Goal: Task Accomplishment & Management: Manage account settings

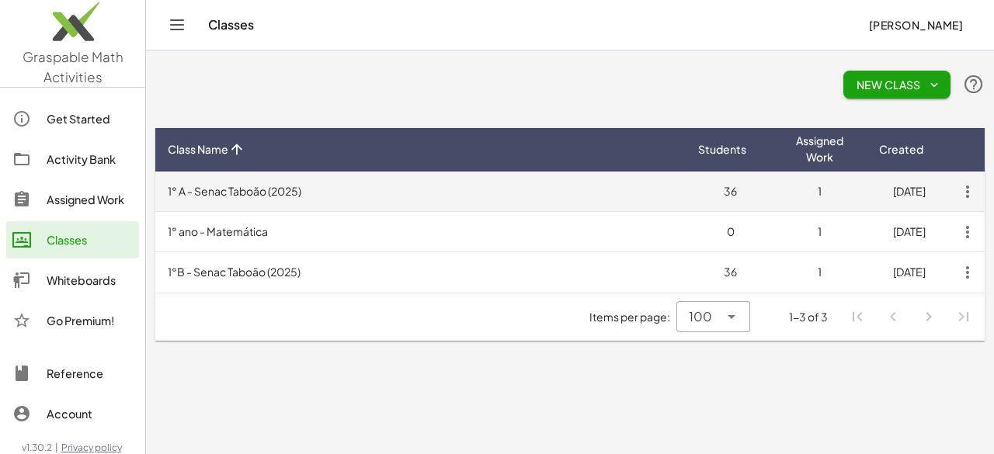
click at [277, 199] on td "1° A - Senac Taboão (2025)" at bounding box center [420, 192] width 531 height 40
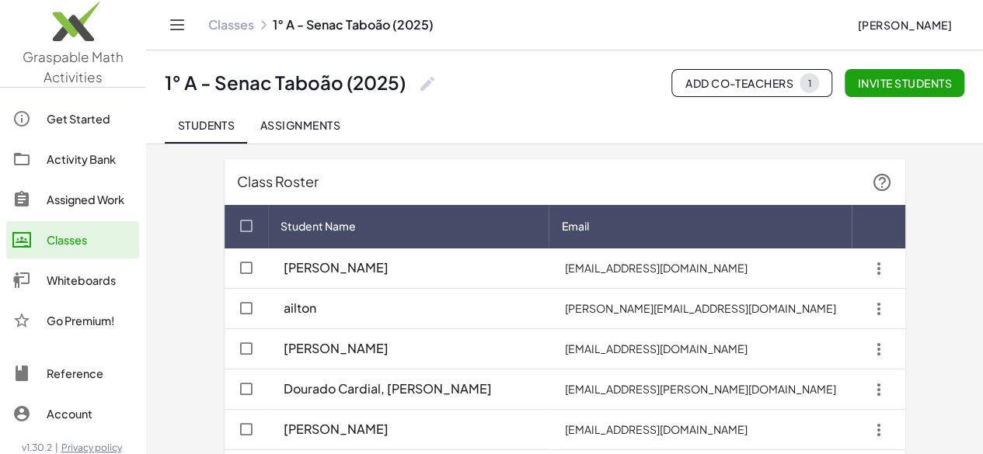
click at [228, 29] on link "Classes" at bounding box center [231, 25] width 46 height 16
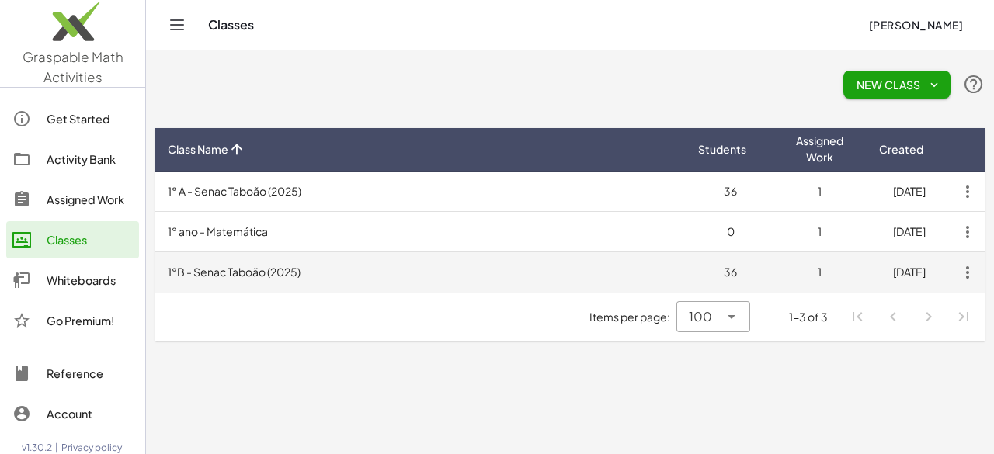
click at [349, 276] on td "1°B - Senac Taboão (2025)" at bounding box center [420, 272] width 531 height 40
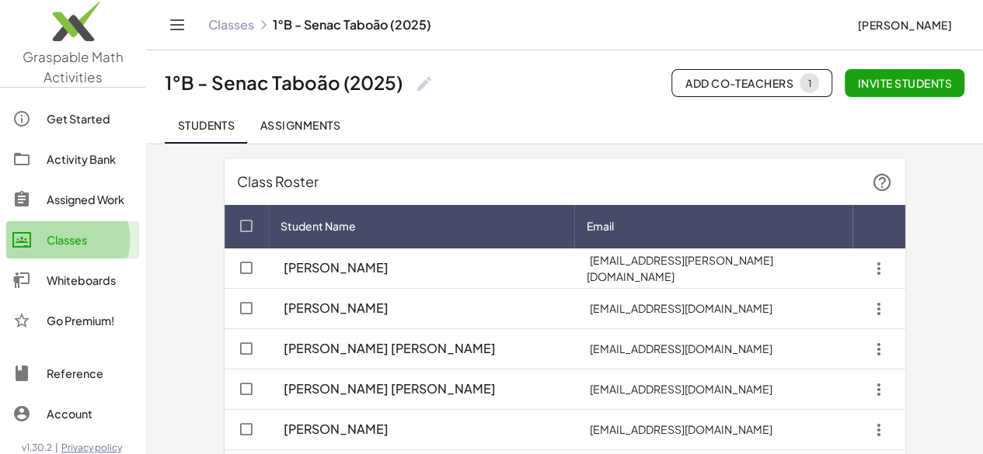
click at [82, 245] on div "Classes" at bounding box center [90, 240] width 86 height 19
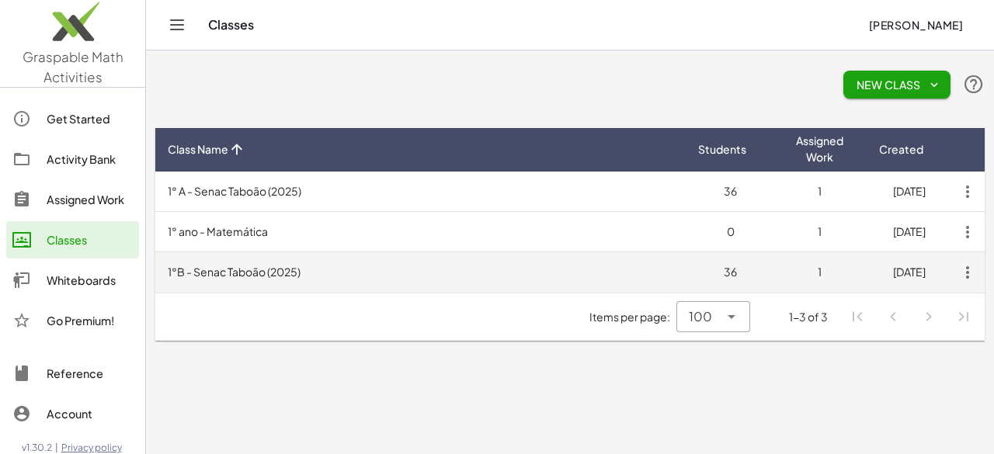
click at [235, 273] on td "1°B - Senac Taboão (2025)" at bounding box center [420, 272] width 531 height 40
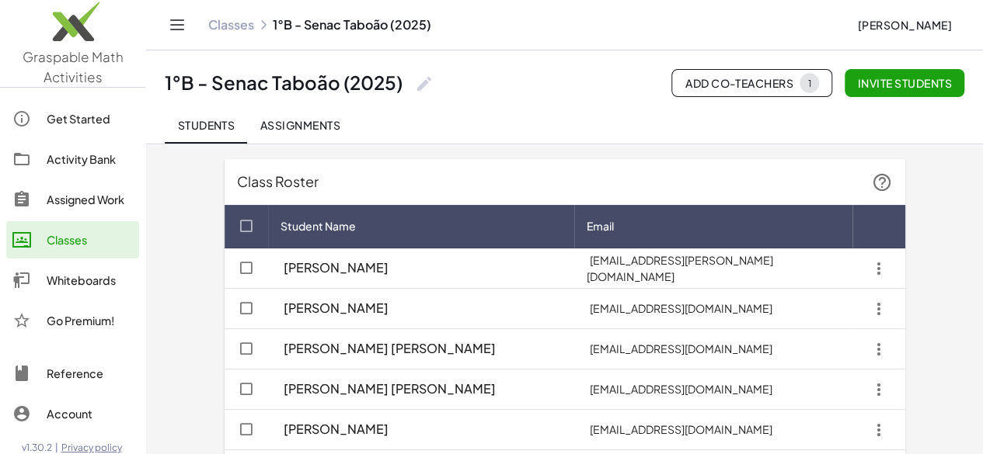
click at [307, 133] on button "Assignments" at bounding box center [300, 124] width 106 height 37
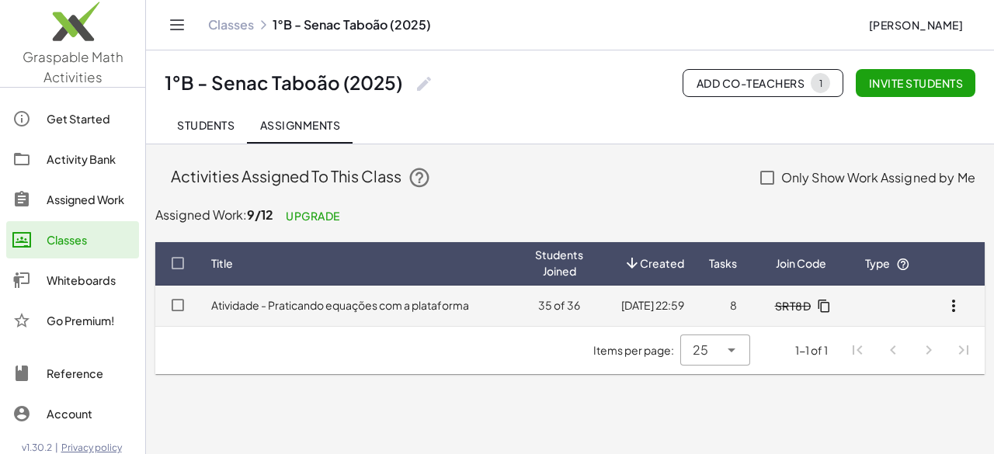
click at [356, 297] on td "Atividade - Praticando equações com a plataforma" at bounding box center [361, 306] width 324 height 40
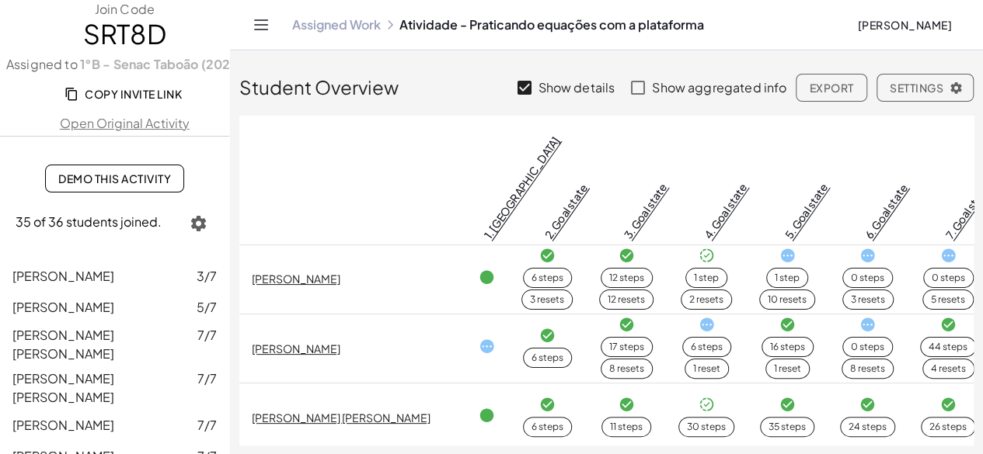
click at [194, 221] on icon "button" at bounding box center [199, 223] width 19 height 19
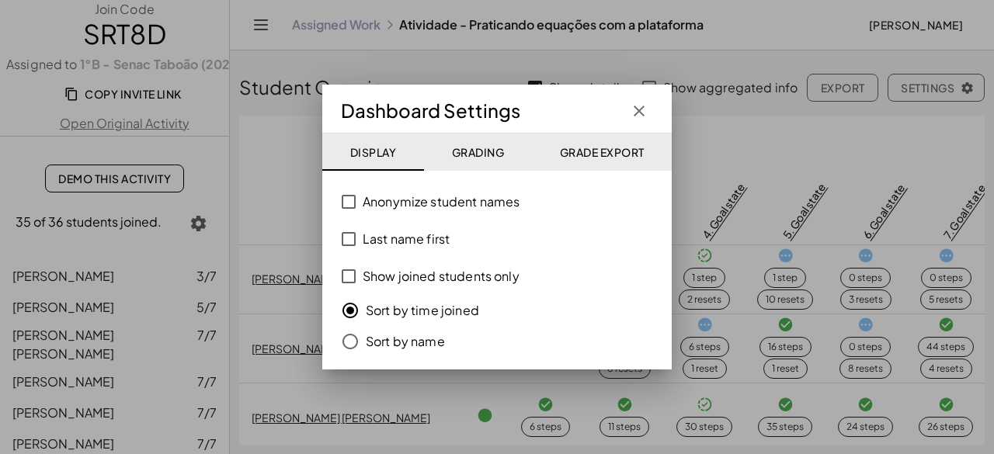
drag, startPoint x: 635, startPoint y: 103, endPoint x: 420, endPoint y: 349, distance: 327.0
click at [420, 349] on div "Dashboard Settings Display Grading Grade Export Anonymize student names Last na…" at bounding box center [497, 227] width 350 height 285
click at [419, 349] on label "Sort by name" at bounding box center [405, 341] width 79 height 31
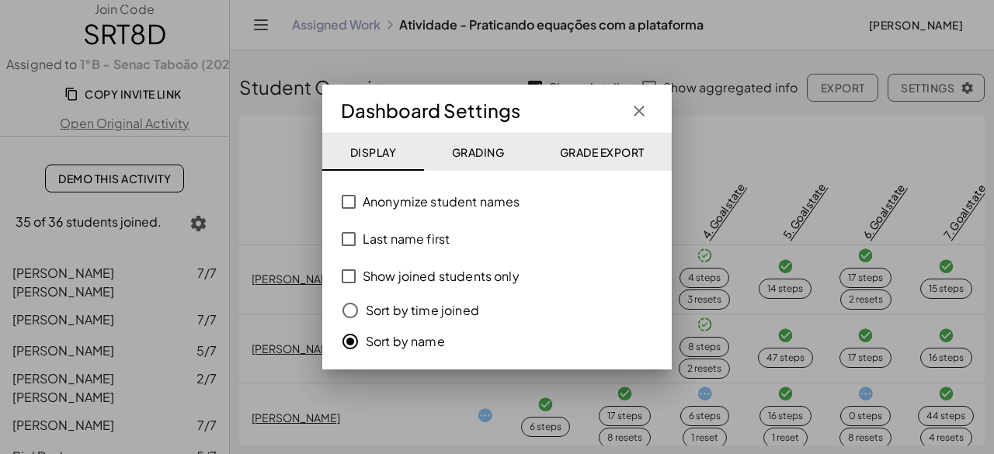
click at [634, 120] on icon "button" at bounding box center [639, 111] width 19 height 19
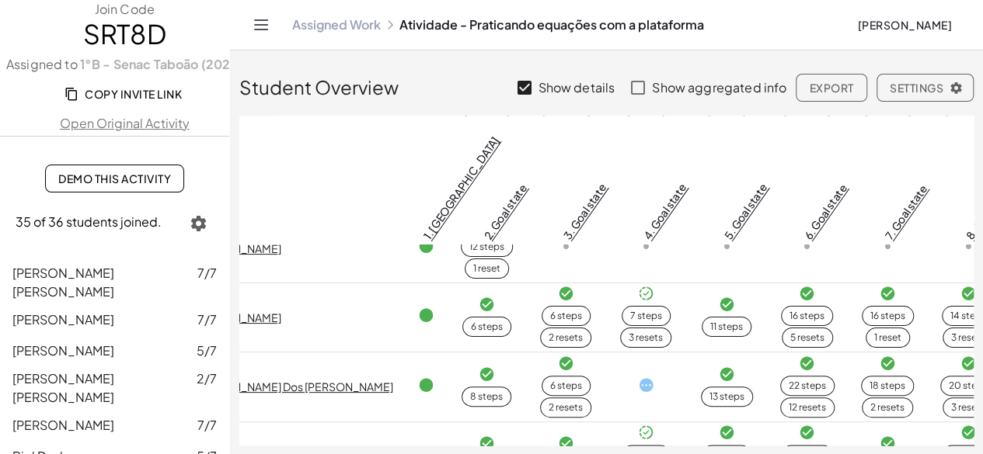
scroll to position [932, 0]
